Goal: Information Seeking & Learning: Compare options

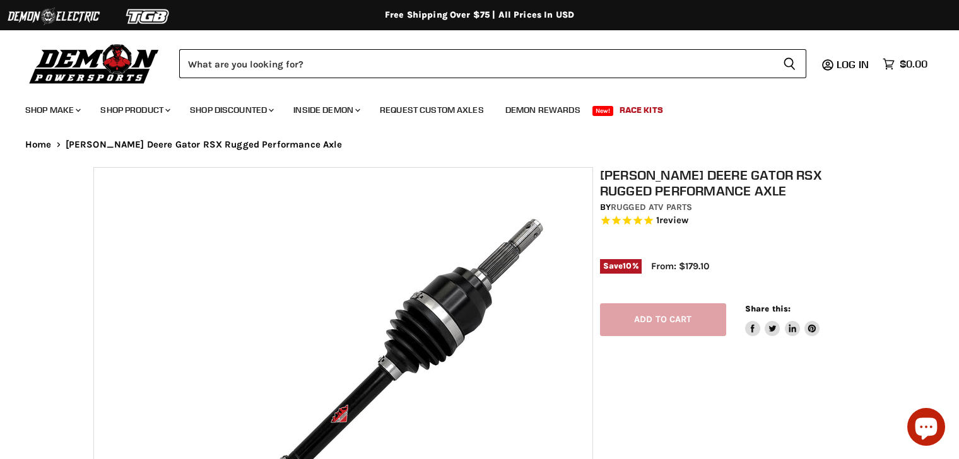
select select "******"
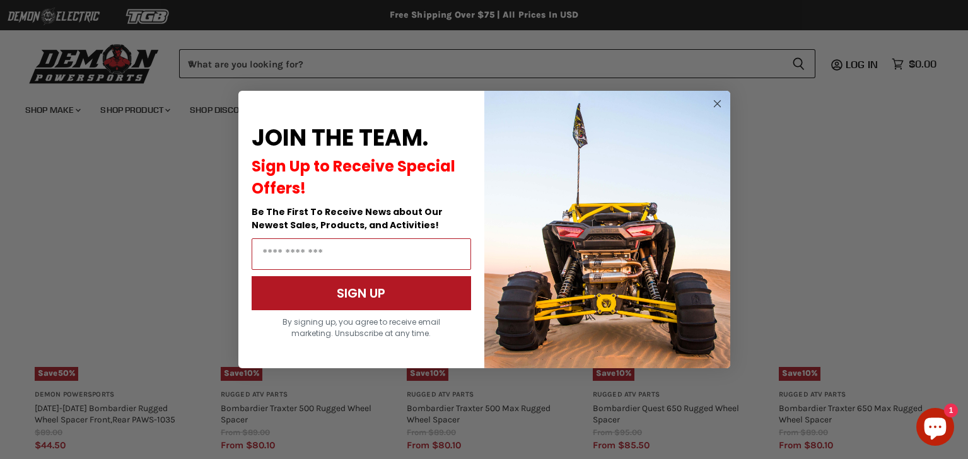
scroll to position [1307, 0]
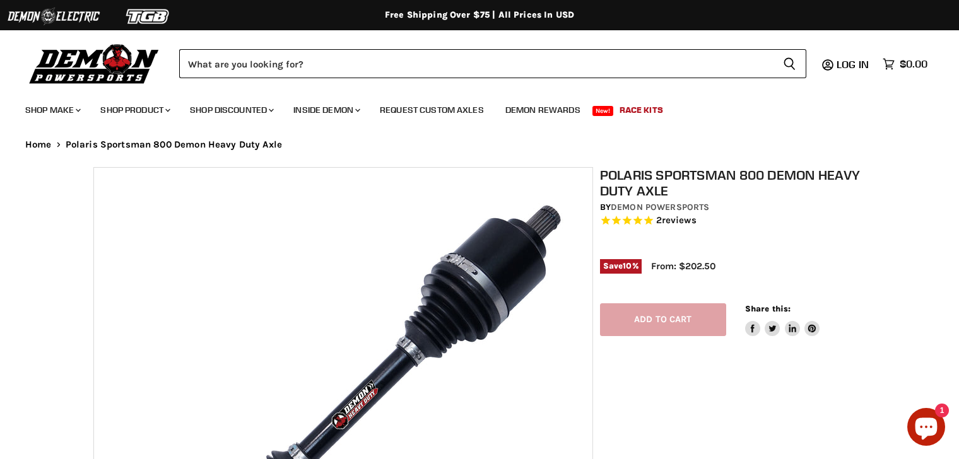
select select "******"
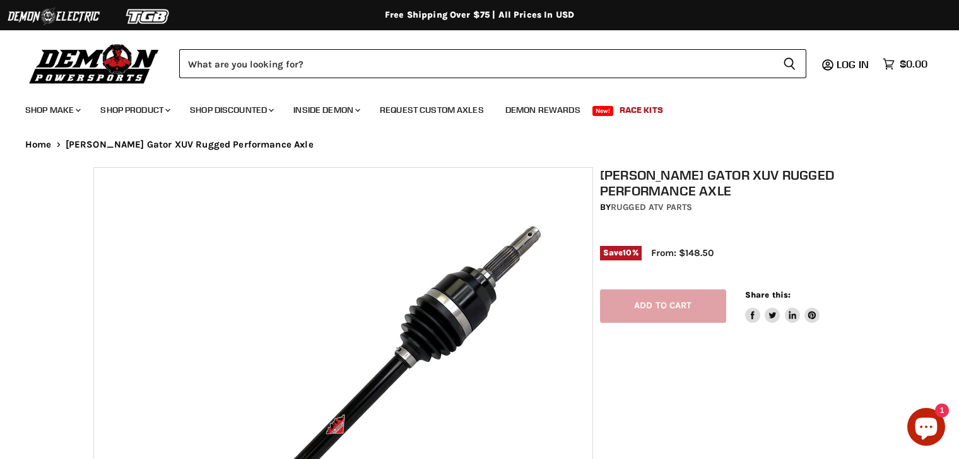
select select "******"
